Goal: Task Accomplishment & Management: Manage account settings

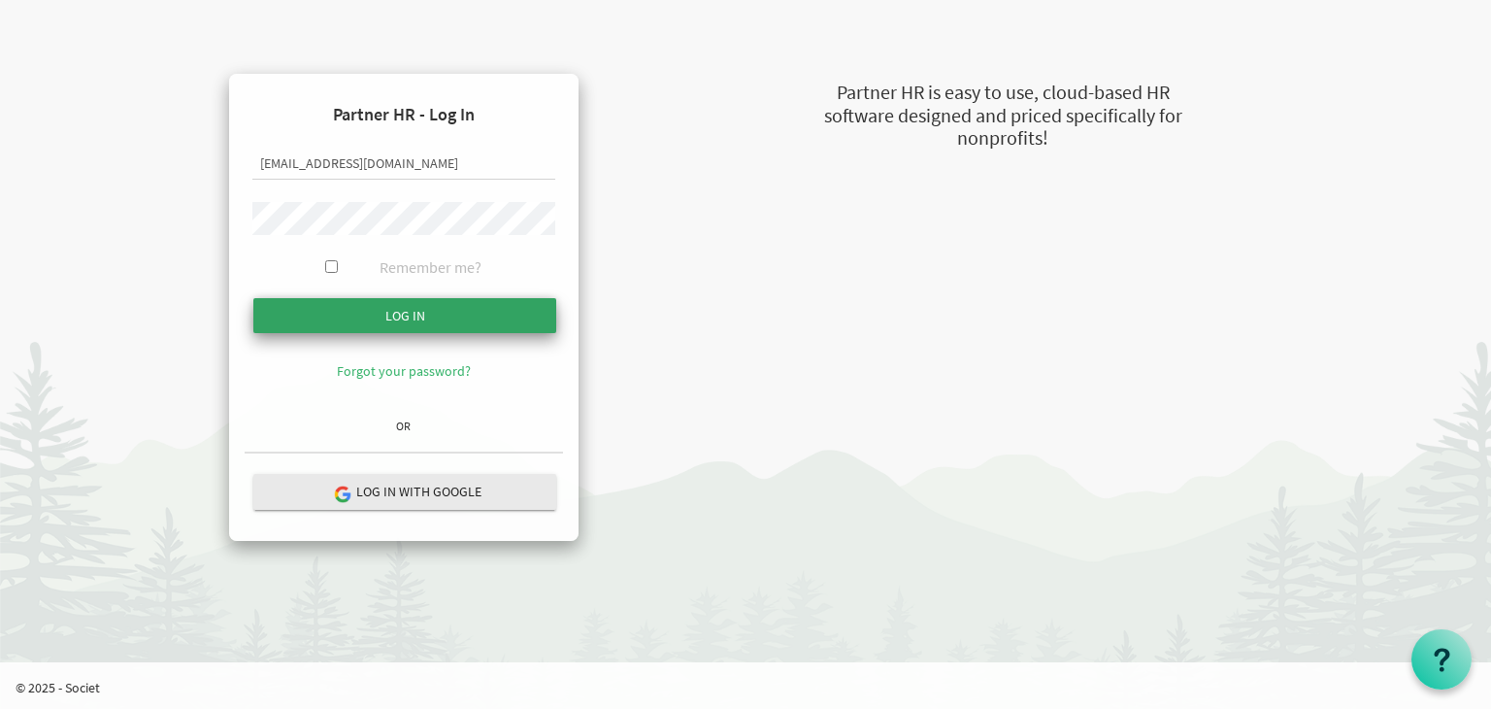
click at [418, 314] on input "Log in" at bounding box center [404, 315] width 303 height 35
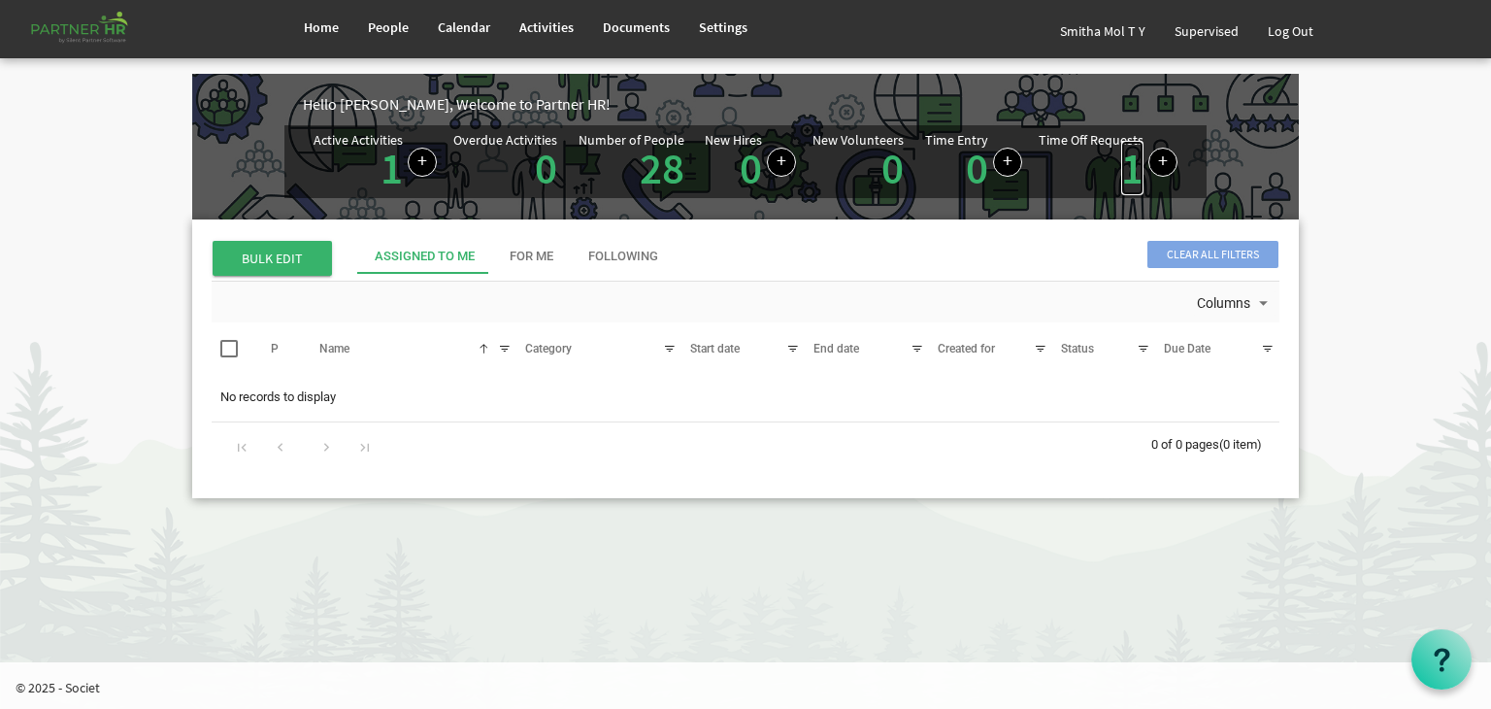
click at [1127, 172] on link "1" at bounding box center [1133, 168] width 22 height 54
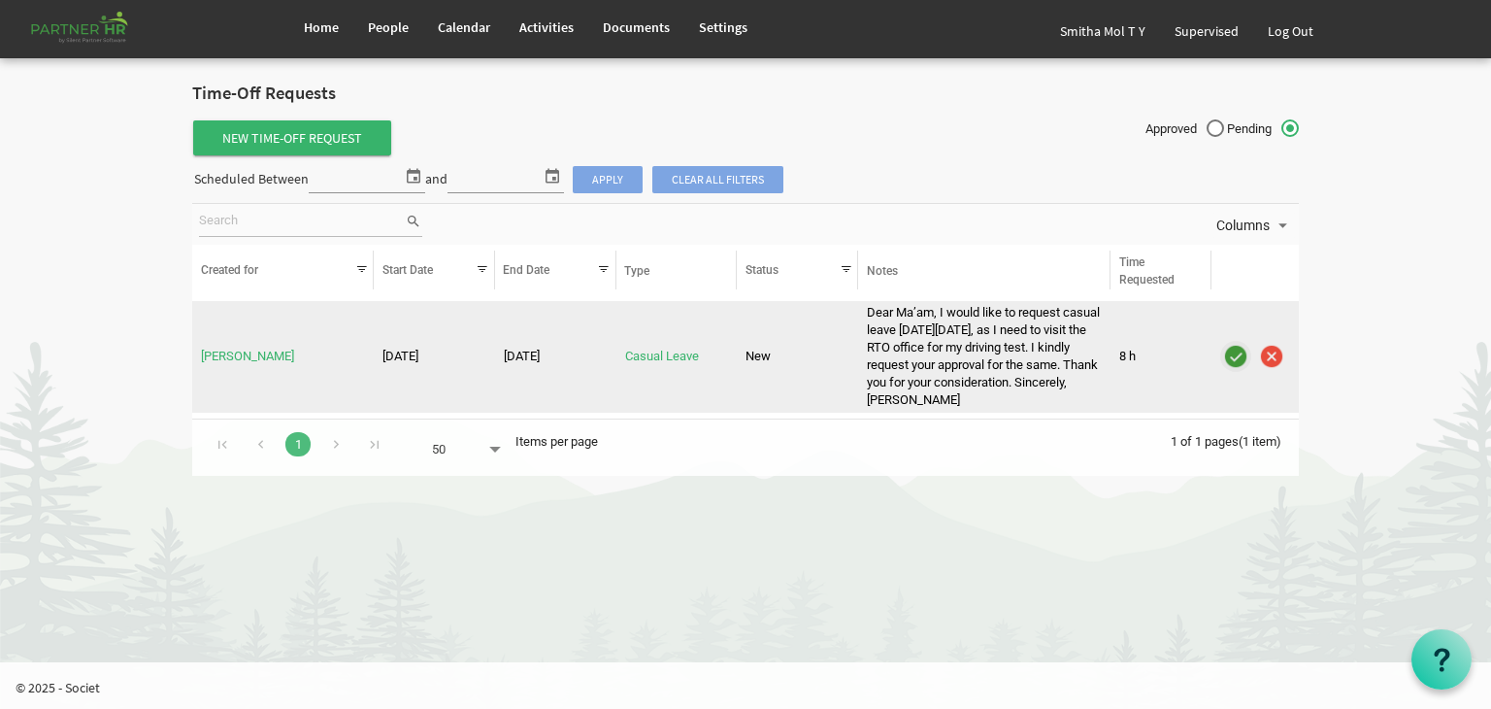
click at [1233, 362] on img "is template cell column header" at bounding box center [1236, 356] width 29 height 29
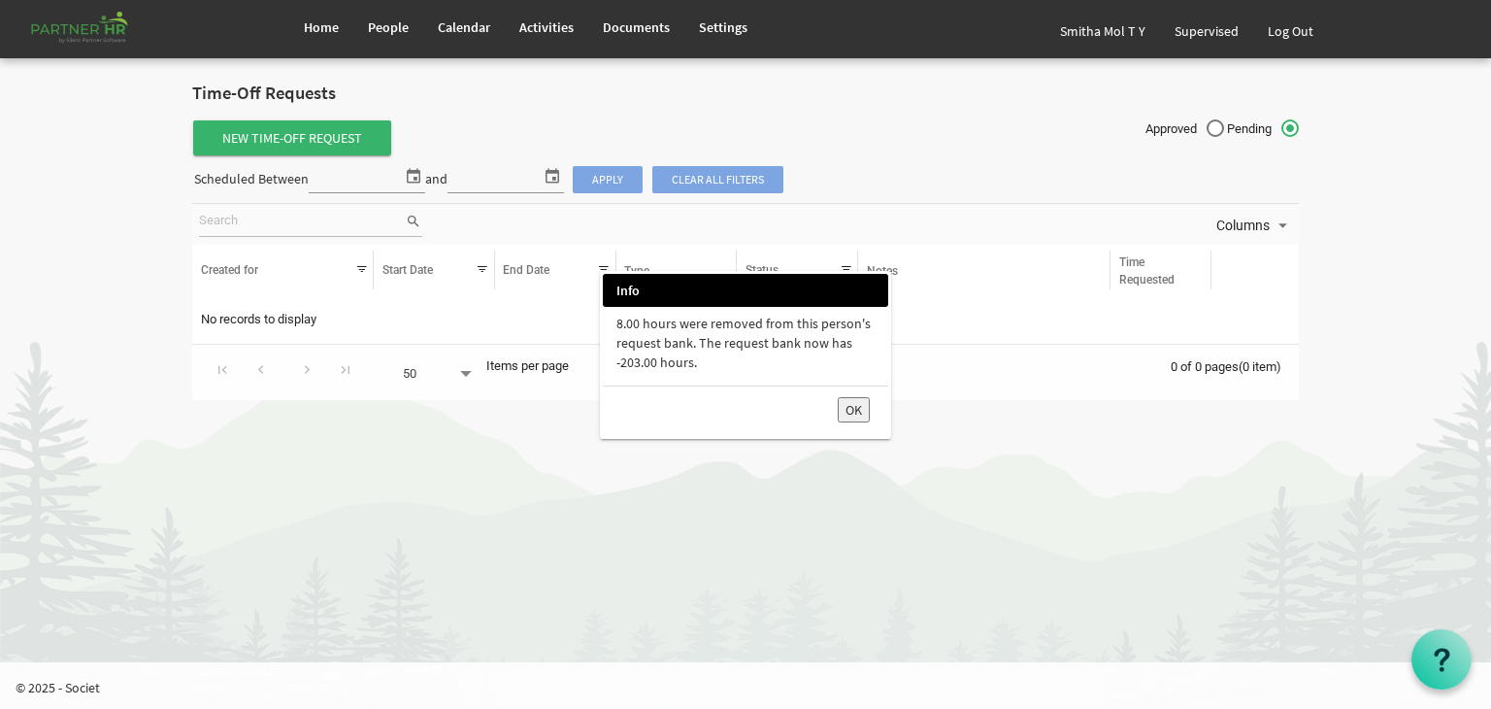
click at [851, 406] on button "OK" at bounding box center [854, 409] width 32 height 25
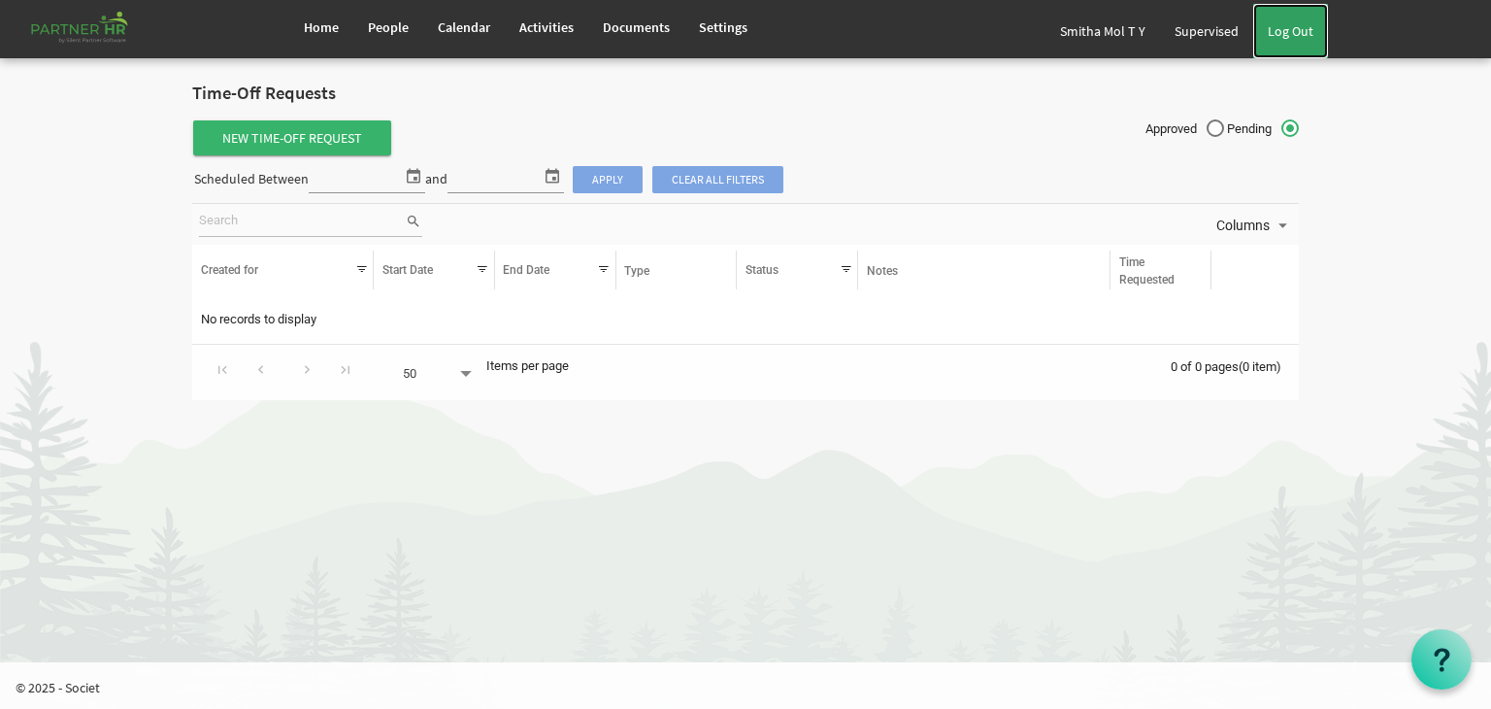
click at [1303, 20] on link "Log Out" at bounding box center [1291, 31] width 75 height 54
